Goal: Information Seeking & Learning: Learn about a topic

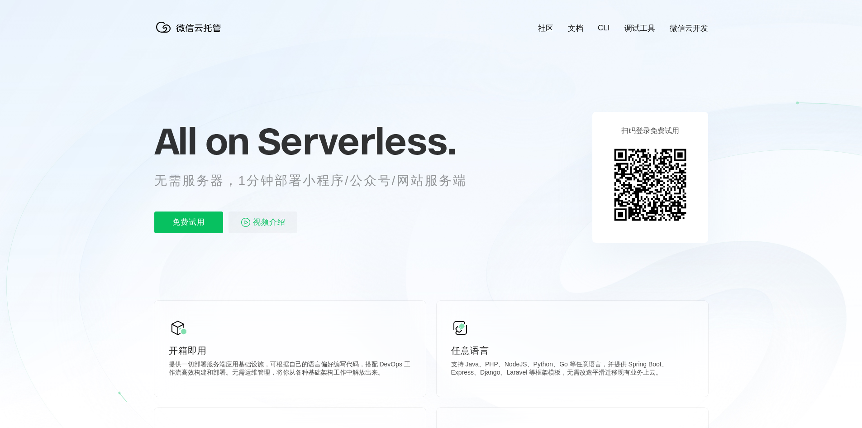
scroll to position [0, 1609]
click at [327, 185] on p "无需服务器，1分钟部署小程序/公众号/网站服务端" at bounding box center [318, 180] width 329 height 18
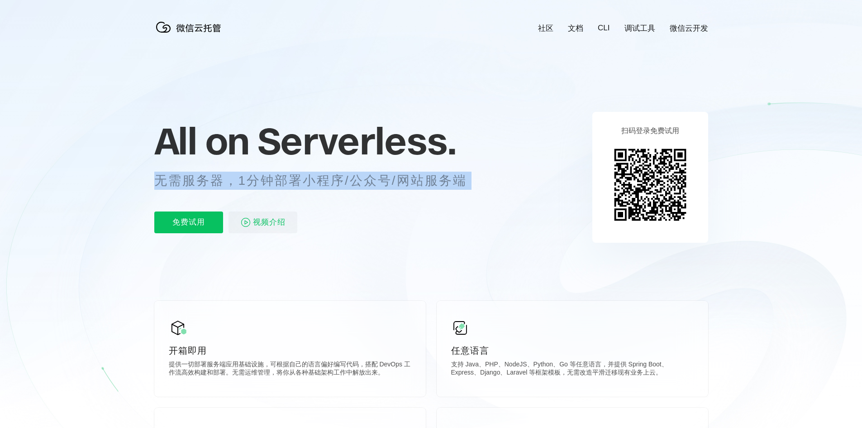
click at [327, 185] on p "无需服务器，1分钟部署小程序/公众号/网站服务端" at bounding box center [318, 180] width 329 height 18
click at [326, 182] on p "无需服务器，1分钟部署小程序/公众号/网站服务端" at bounding box center [318, 180] width 329 height 18
click at [436, 174] on p "无需服务器，1分钟部署小程序/公众号/网站服务端" at bounding box center [318, 180] width 329 height 18
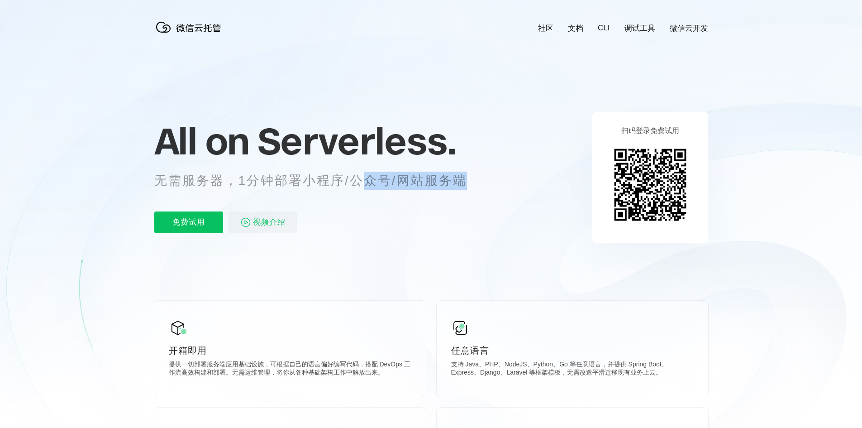
drag, startPoint x: 485, startPoint y: 183, endPoint x: 465, endPoint y: 170, distance: 24.2
click at [397, 166] on div "All on Serverless. 无需服务器，1分钟部署小程序/公众号/网站服务端 免费试用 视频介绍" at bounding box center [321, 176] width 335 height 131
click at [467, 170] on div "All on Serverless. 无需服务器，1分钟部署小程序/公众号/网站服务端 免费试用 视频介绍" at bounding box center [321, 176] width 335 height 131
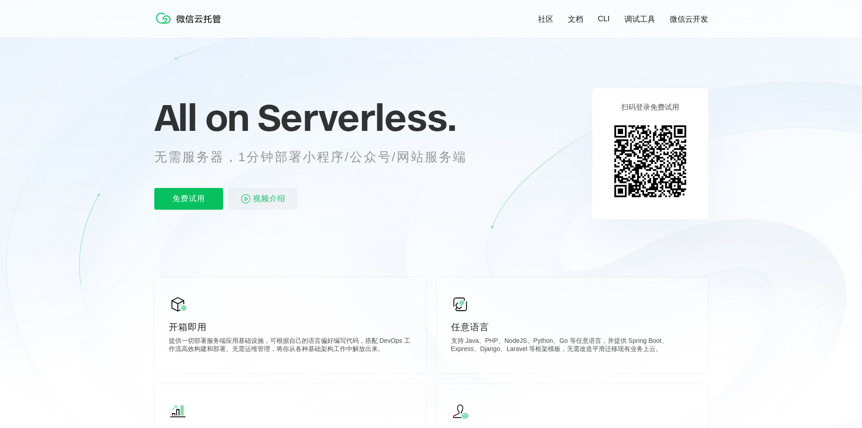
scroll to position [0, 0]
